Goal: Task Accomplishment & Management: Manage account settings

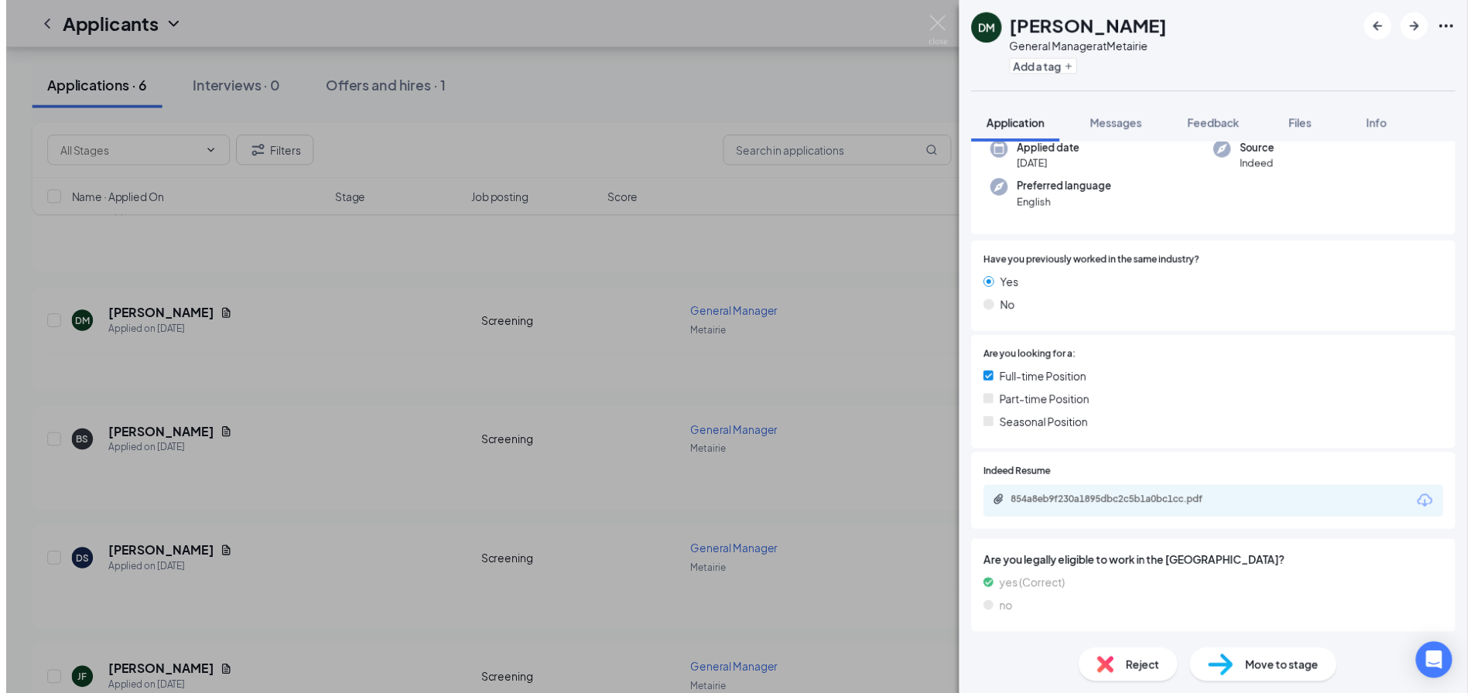
scroll to position [127, 0]
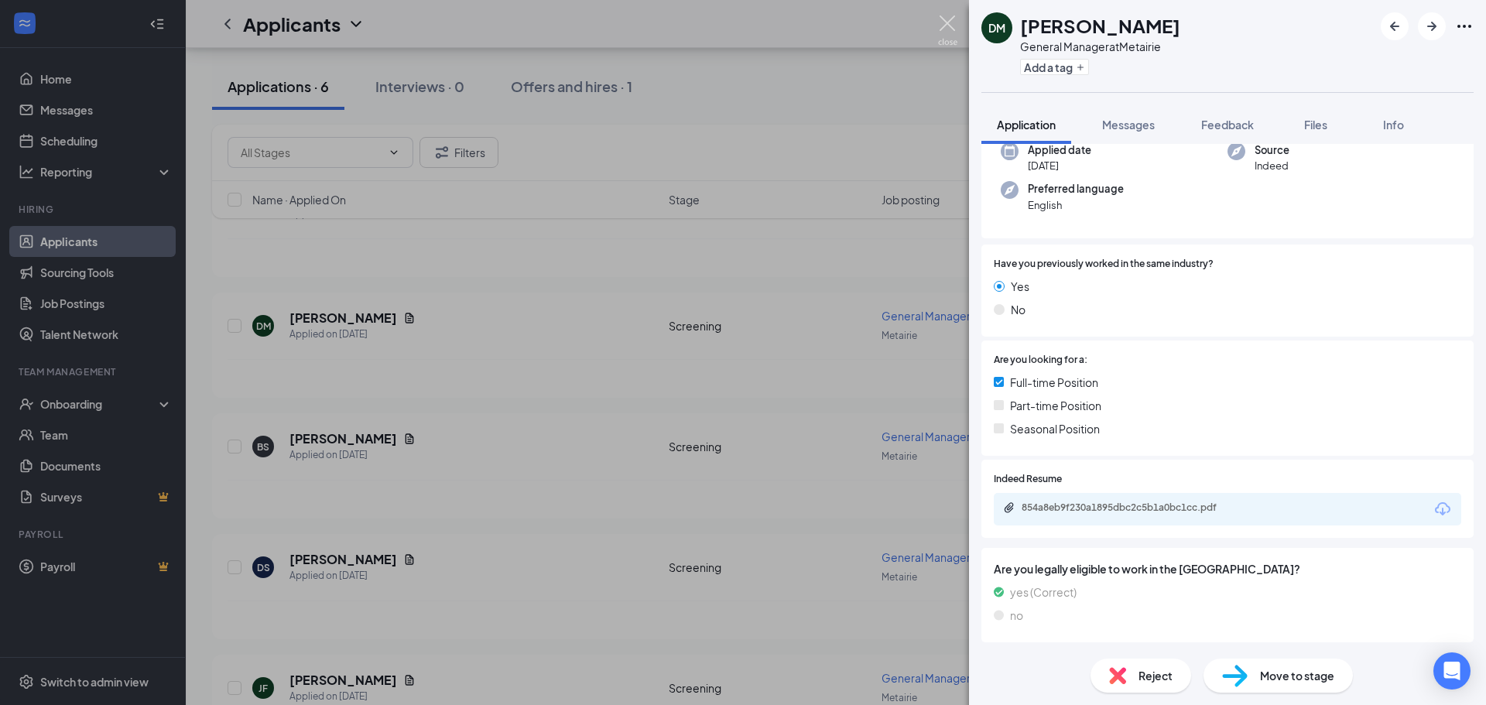
click at [484, 25] on img at bounding box center [947, 30] width 19 height 30
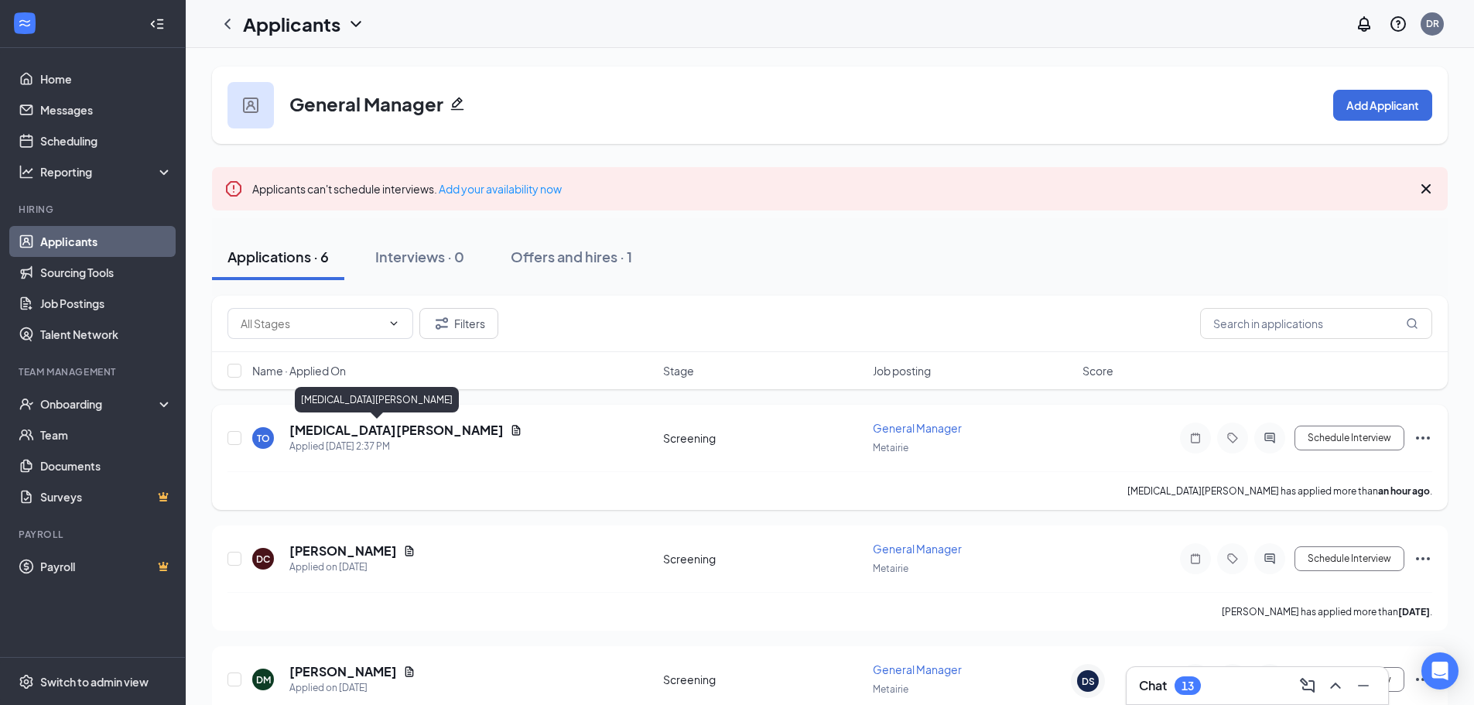
click at [326, 25] on h5 "[MEDICAL_DATA][PERSON_NAME]" at bounding box center [396, 430] width 214 height 17
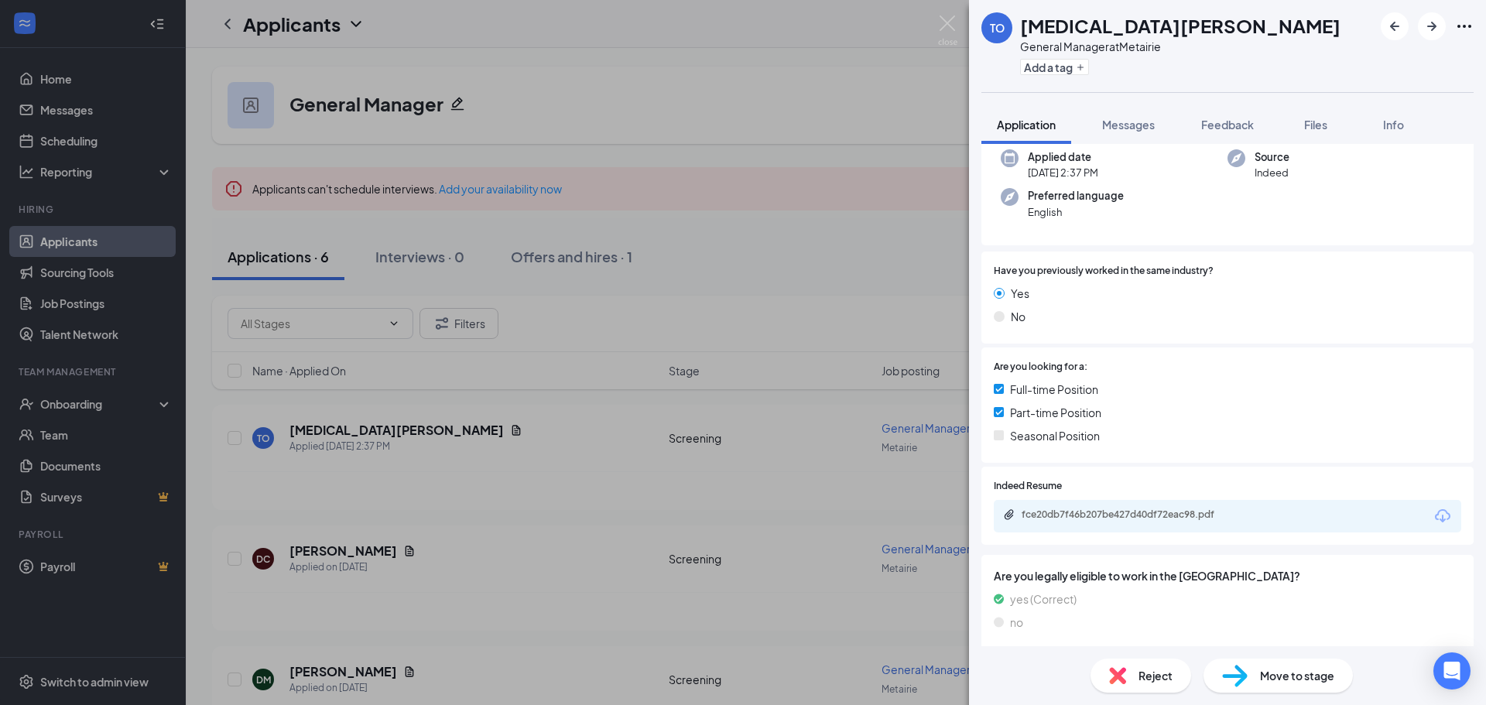
scroll to position [121, 0]
click at [484, 25] on div "fce20db7f46b207be427d40df72eac98.pdf" at bounding box center [1130, 514] width 217 height 12
click at [484, 25] on span "Reject" at bounding box center [1155, 675] width 34 height 17
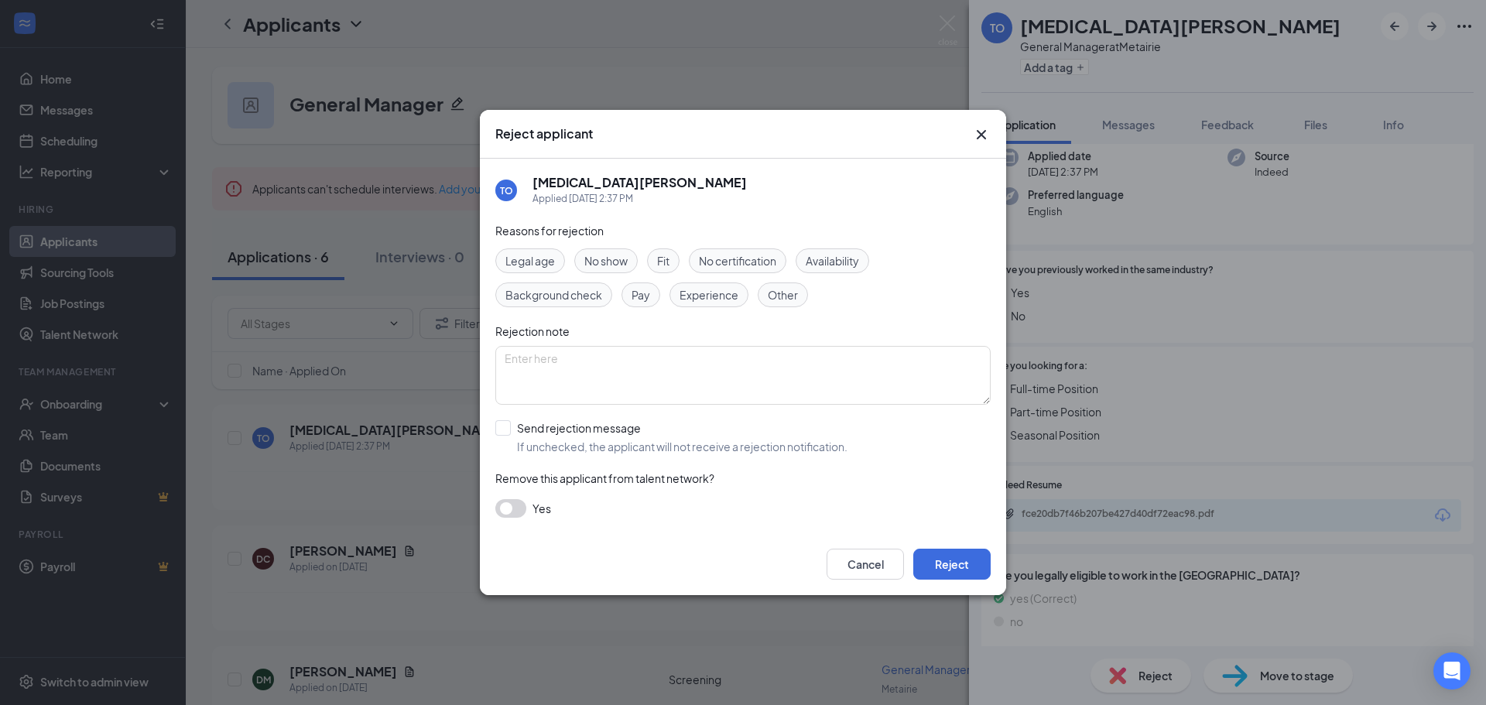
click at [484, 25] on span "Experience" at bounding box center [709, 294] width 59 height 17
click at [484, 25] on button "Reject" at bounding box center [951, 564] width 77 height 31
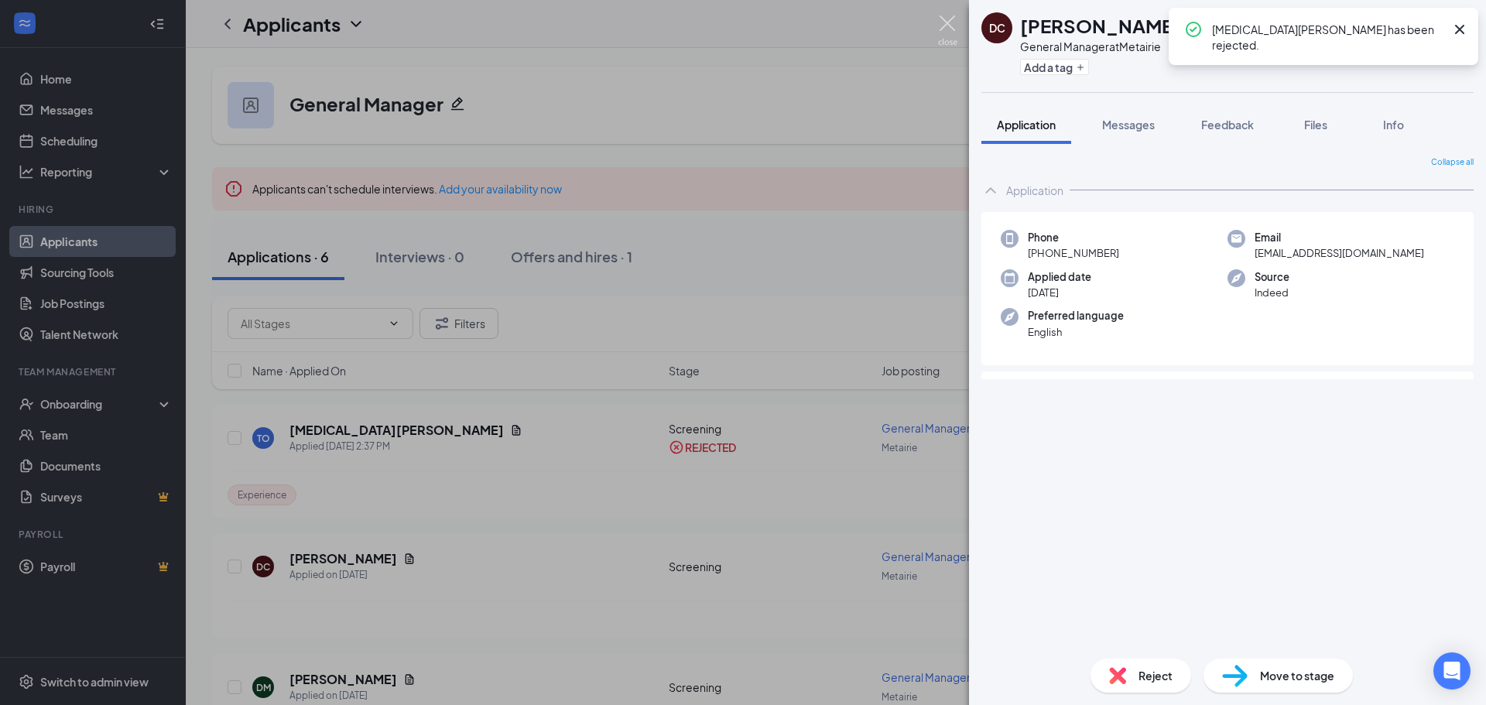
click at [484, 25] on img at bounding box center [947, 30] width 19 height 30
